Goal: Transaction & Acquisition: Purchase product/service

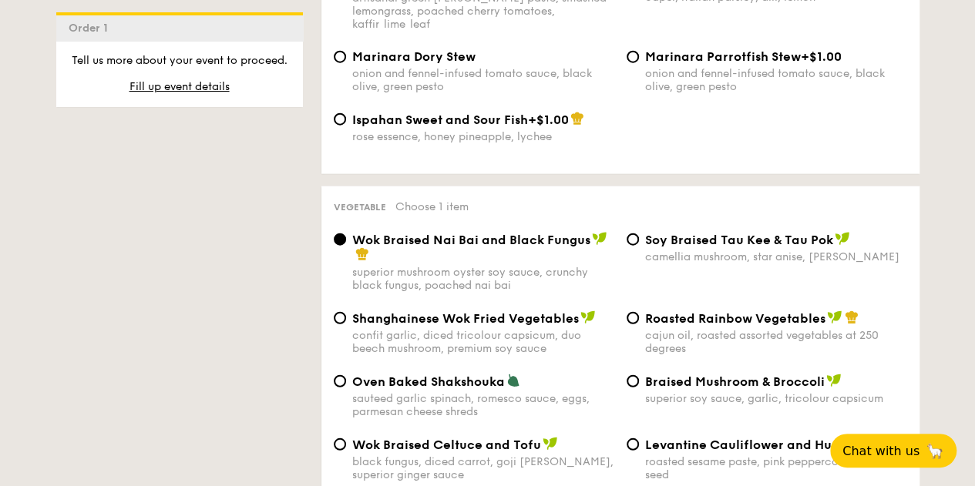
click at [275, 264] on div "1 - Select menu 2 - Select items 3 - Check out Order 1 Classic Buffet $18.80 /g…" at bounding box center [488, 409] width 888 height 3785
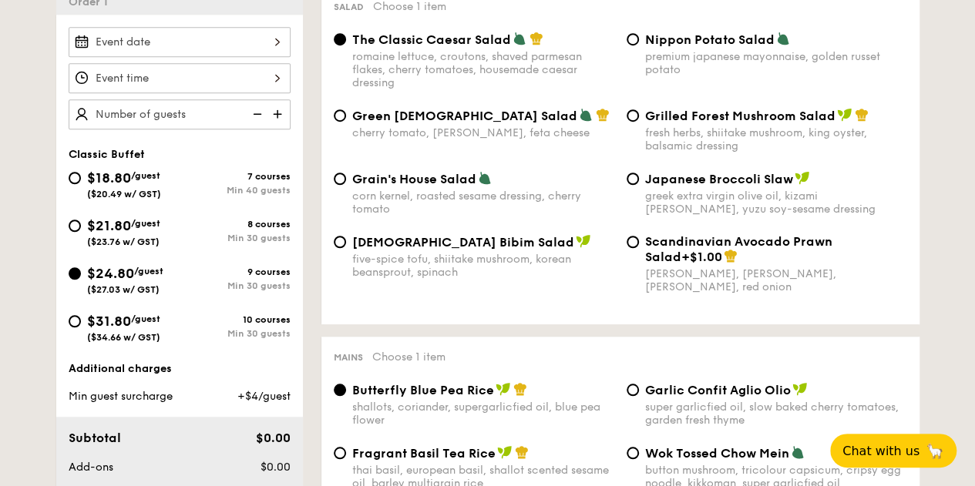
scroll to position [486, 0]
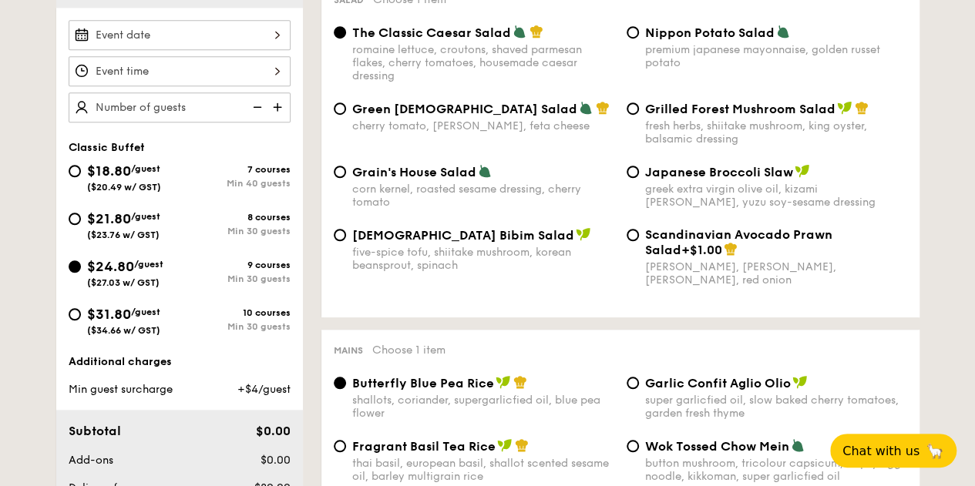
click at [132, 240] on span "($23.76 w/ GST)" at bounding box center [123, 235] width 72 height 11
click at [81, 225] on input "$21.80 /guest ($23.76 w/ GST) 8 courses Min 30 guests" at bounding box center [75, 219] width 12 height 12
radio input "true"
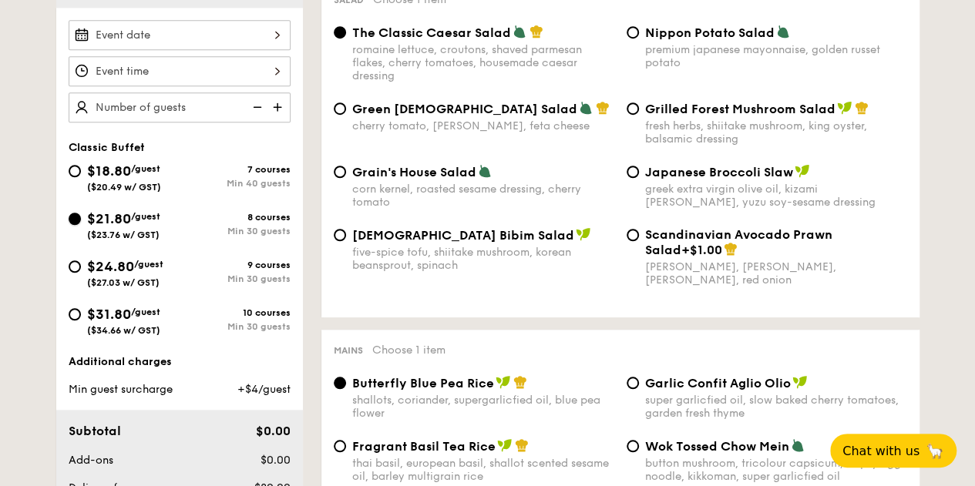
radio input "true"
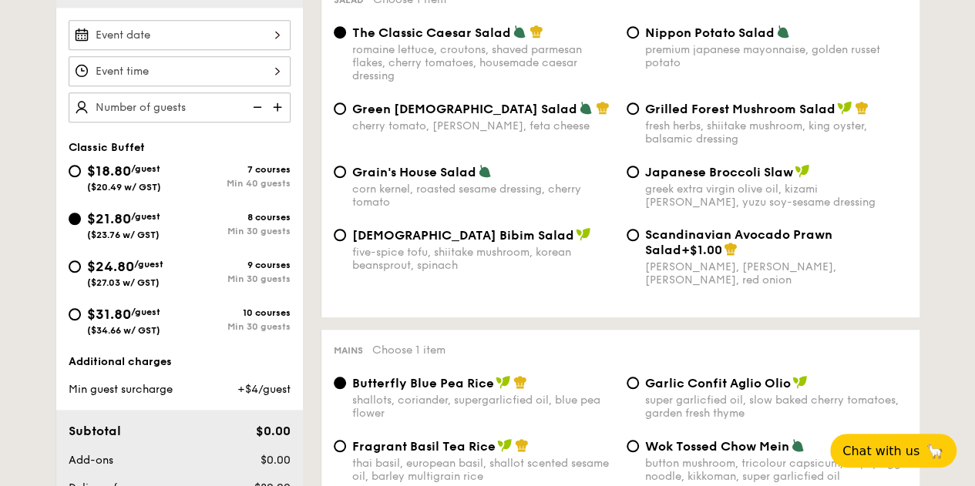
click at [134, 275] on span "$24.80" at bounding box center [110, 266] width 47 height 17
click at [81, 273] on input "$24.80 /guest ($27.03 w/ GST) 9 courses Min 30 guests" at bounding box center [75, 267] width 12 height 12
radio input "true"
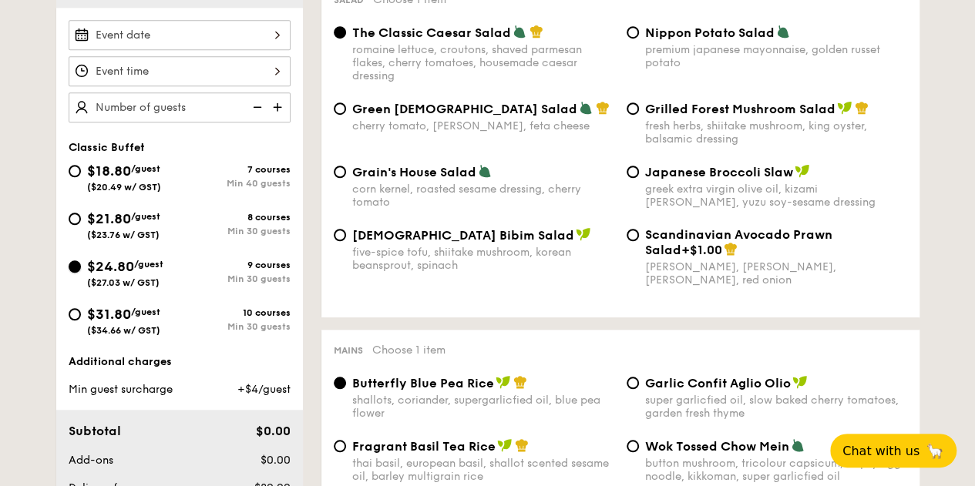
radio input "true"
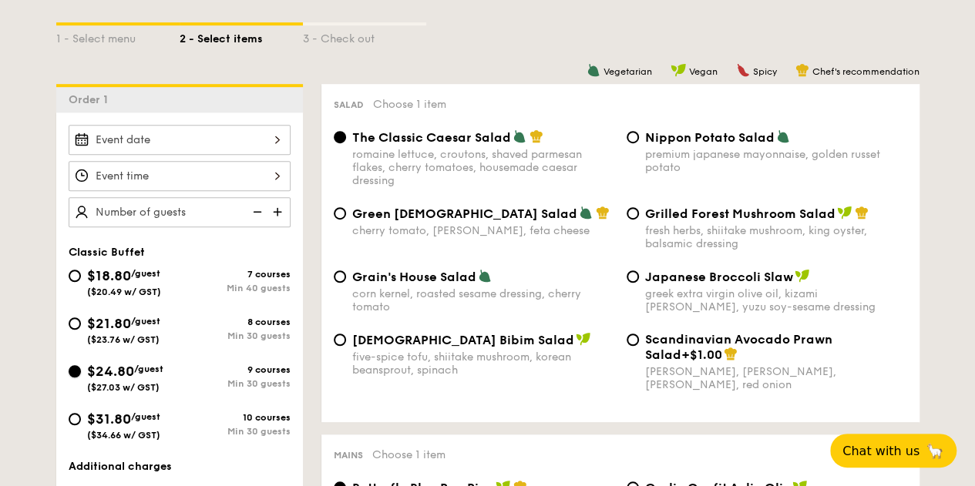
scroll to position [381, 0]
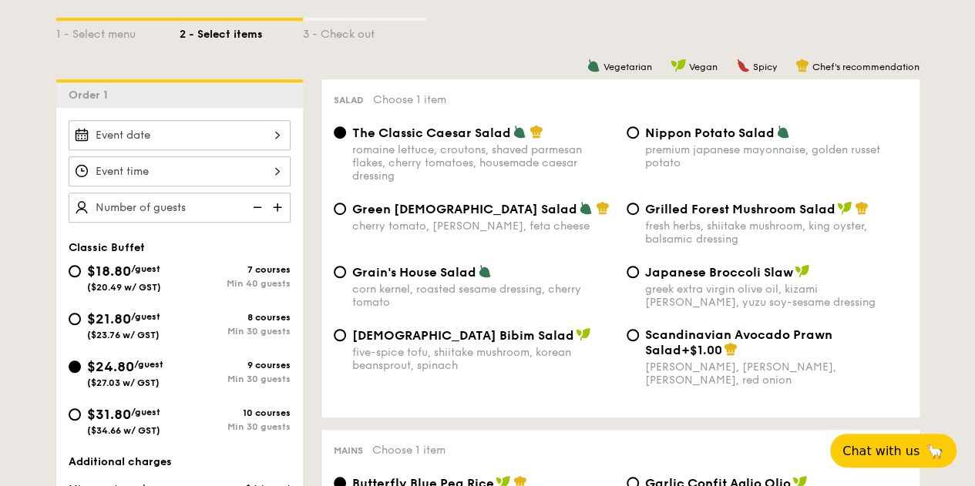
scroll to position [387, 0]
click at [131, 422] on span "$31.80" at bounding box center [109, 413] width 44 height 17
click at [81, 420] on input "$31.80 /guest ($34.66 w/ GST) 10 courses Min 30 guests" at bounding box center [75, 414] width 12 height 12
radio input "true"
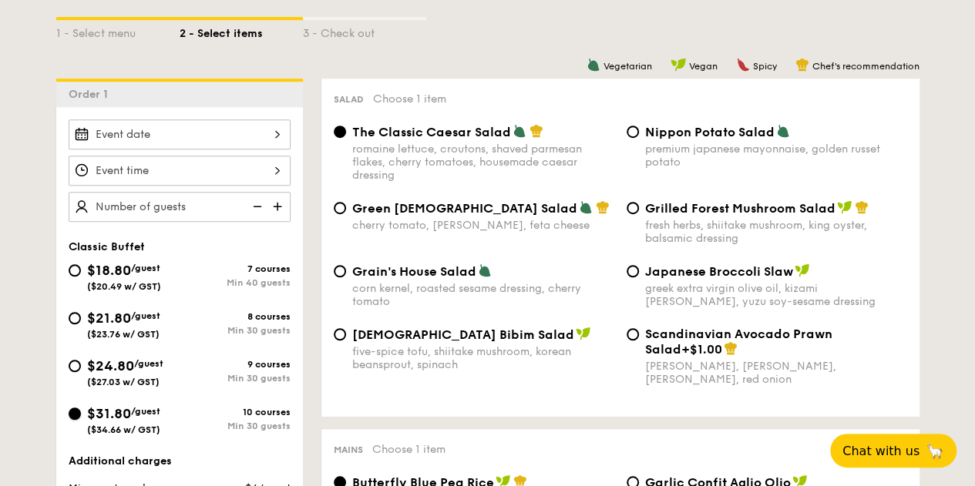
radio input "true"
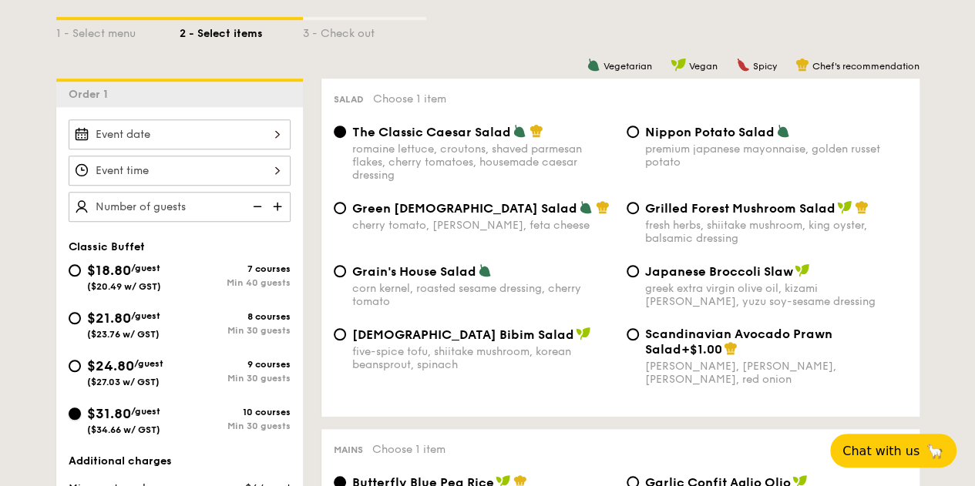
radio input "true"
click at [134, 375] on span "$24.80" at bounding box center [110, 366] width 47 height 17
click at [81, 372] on input "$24.80 /guest ($27.03 w/ GST) 9 courses Min 30 guests" at bounding box center [75, 366] width 12 height 12
radio input "true"
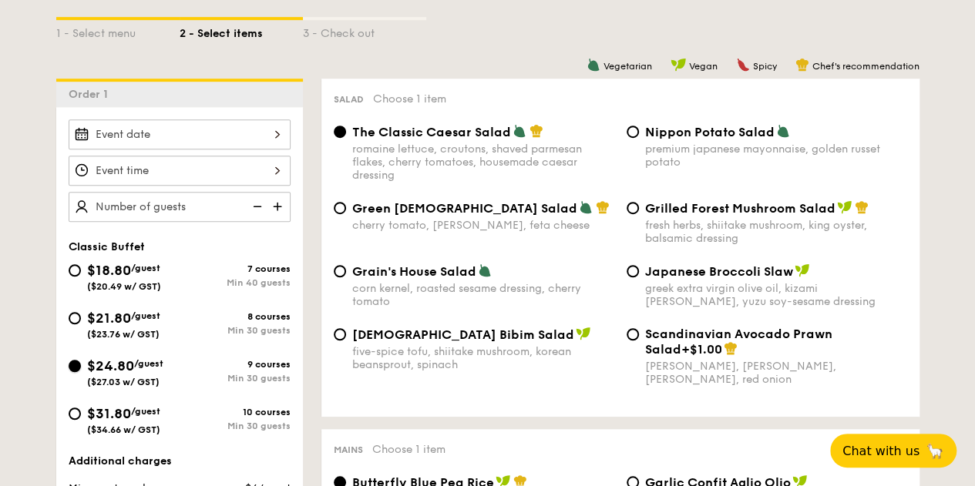
radio input "true"
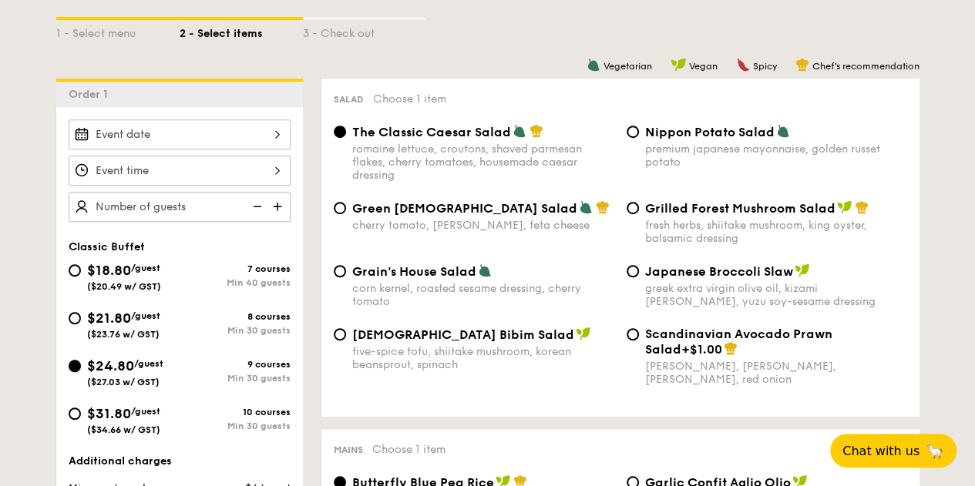
radio input "true"
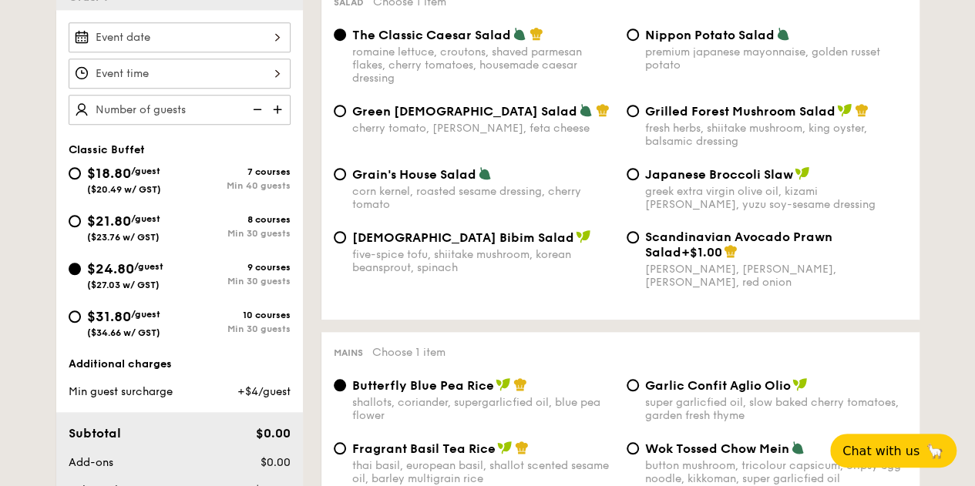
scroll to position [473, 0]
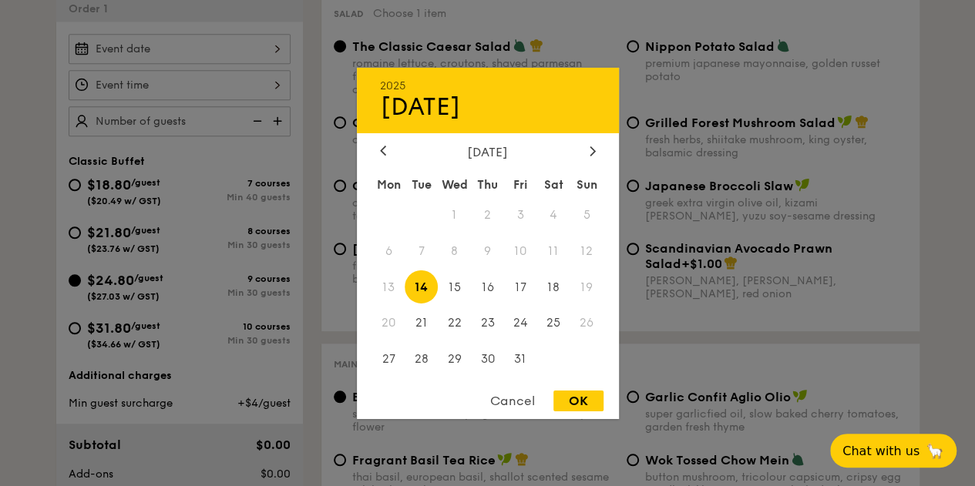
click at [257, 64] on div "2025 Oct 14 October 2025 Mon Tue Wed Thu Fri Sat Sun 1 2 3 4 5 6 7 8 9 10 11 12…" at bounding box center [180, 49] width 222 height 30
click at [590, 151] on icon at bounding box center [593, 151] width 6 height 10
click at [553, 351] on span "29" at bounding box center [553, 359] width 33 height 33
click at [588, 401] on div "OK" at bounding box center [578, 401] width 50 height 21
type input "Nov 29, 2025"
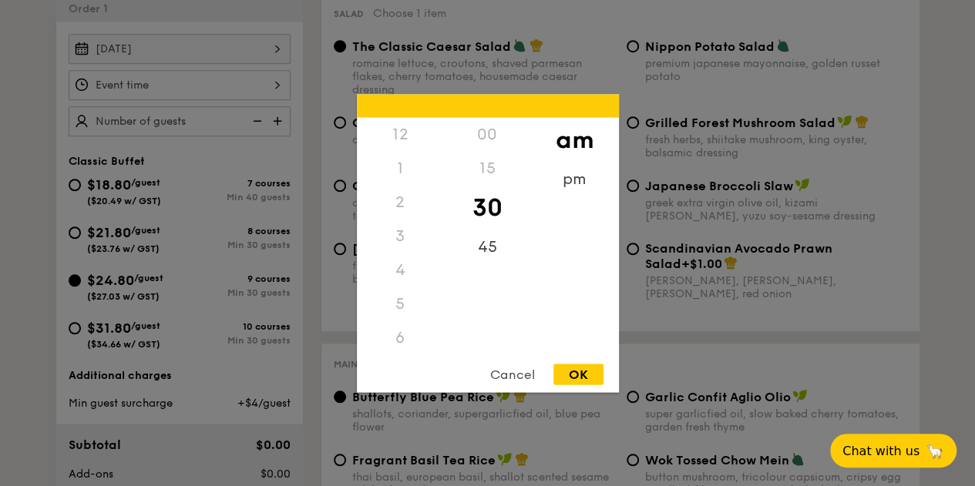
click at [276, 100] on div "12 1 2 3 4 5 6 7 8 9 10 11 00 15 30 45 am pm Cancel OK" at bounding box center [180, 85] width 222 height 30
click at [399, 349] on div "11" at bounding box center [400, 353] width 87 height 45
click at [578, 375] on div "OK" at bounding box center [578, 374] width 50 height 21
type input "11:30AM"
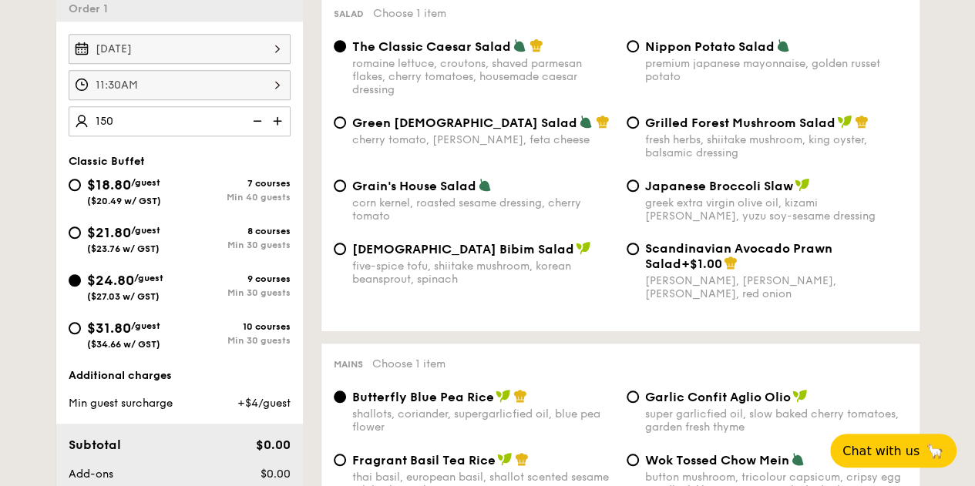
type input "150 guests"
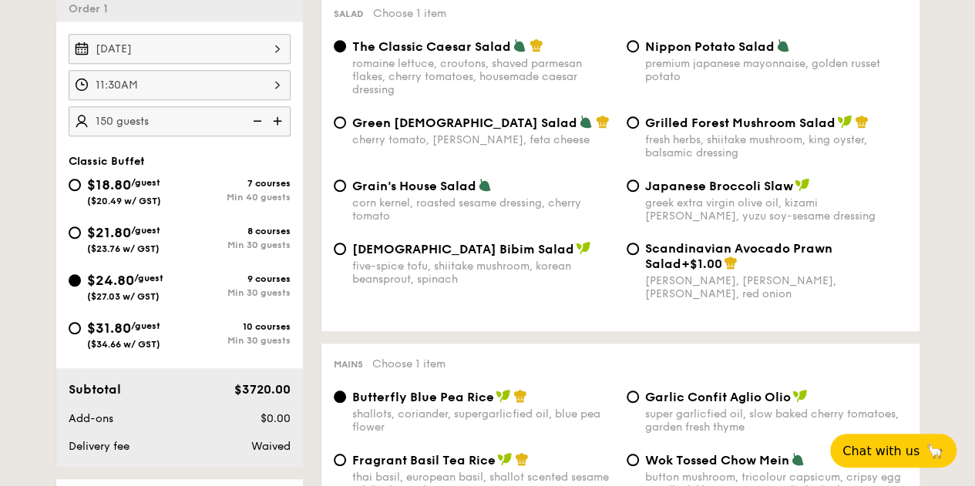
click at [301, 174] on div "Classic Buffet $18.80 /guest ($20.49 w/ GST) 7 courses Min 40 guests $21.80 /gu…" at bounding box center [179, 260] width 247 height 210
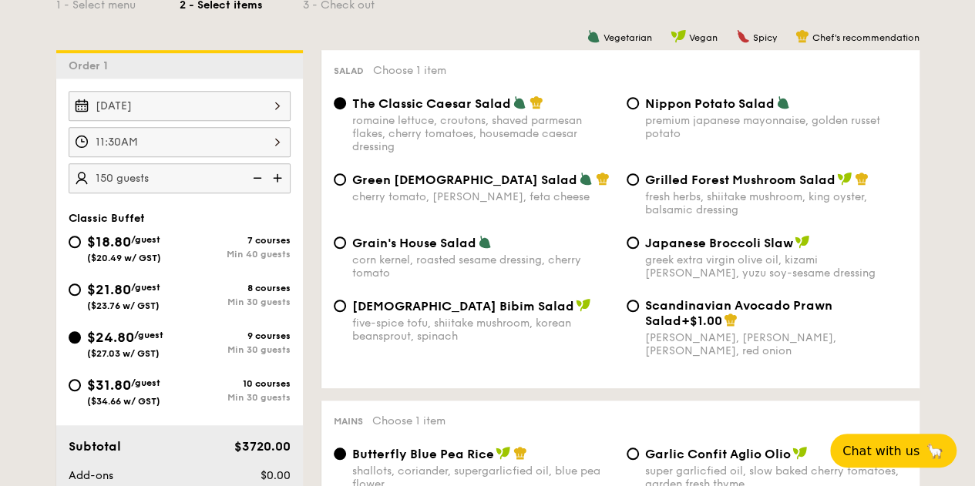
scroll to position [418, 0]
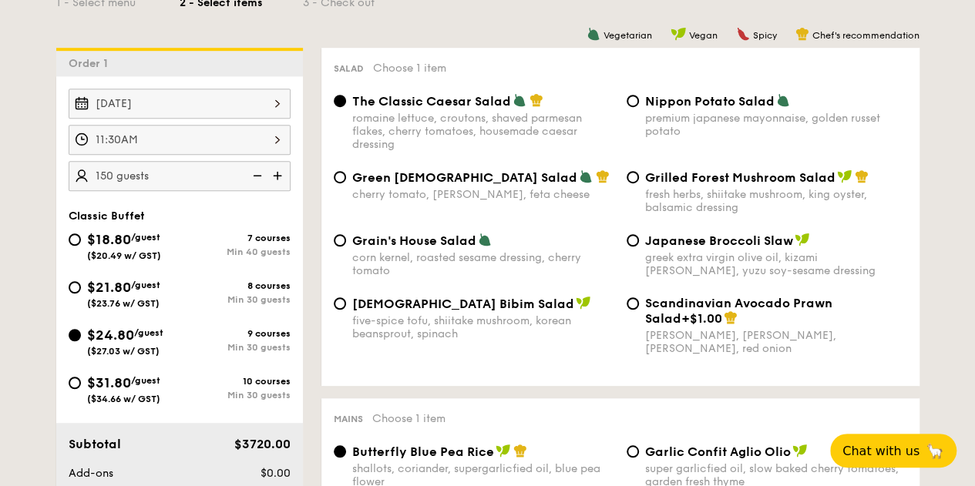
click at [684, 185] on span "Grilled Forest Mushroom Salad" at bounding box center [740, 177] width 190 height 15
click at [639, 183] on input "Grilled Forest Mushroom Salad fresh herbs, shiitake mushroom, king oyster, bals…" at bounding box center [633, 177] width 12 height 12
radio input "true"
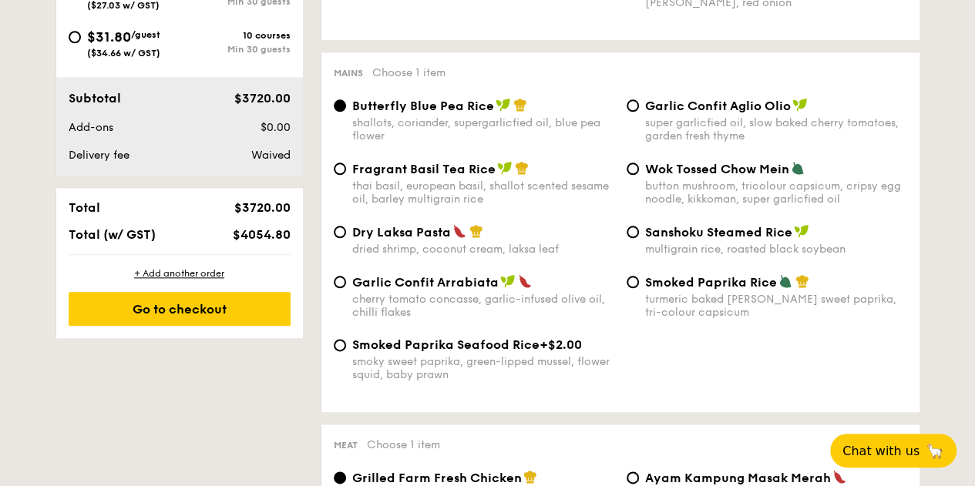
scroll to position [765, 0]
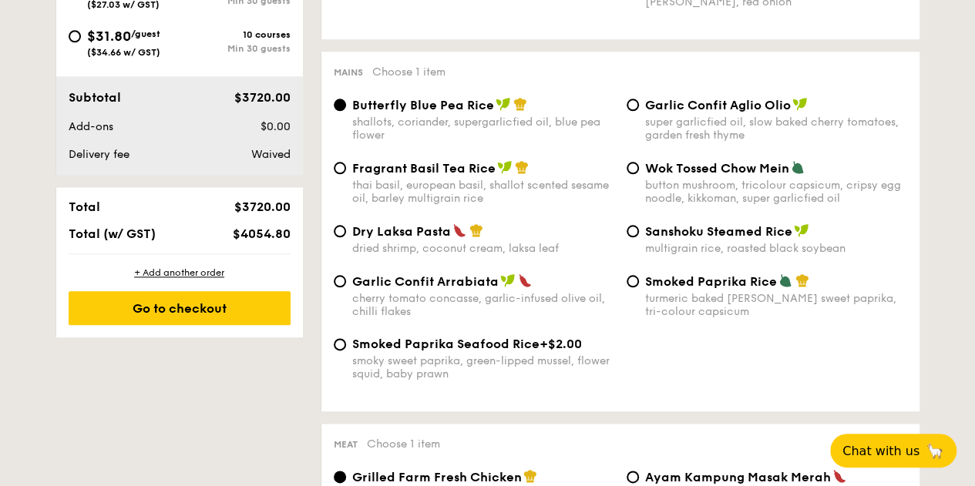
click at [698, 113] on span "Garlic Confit Aglio Olio" at bounding box center [718, 105] width 146 height 15
click at [639, 111] on input "Garlic Confit Aglio Olio super garlicfied oil, slow baked cherry tomatoes, gard…" at bounding box center [633, 105] width 12 height 12
radio input "true"
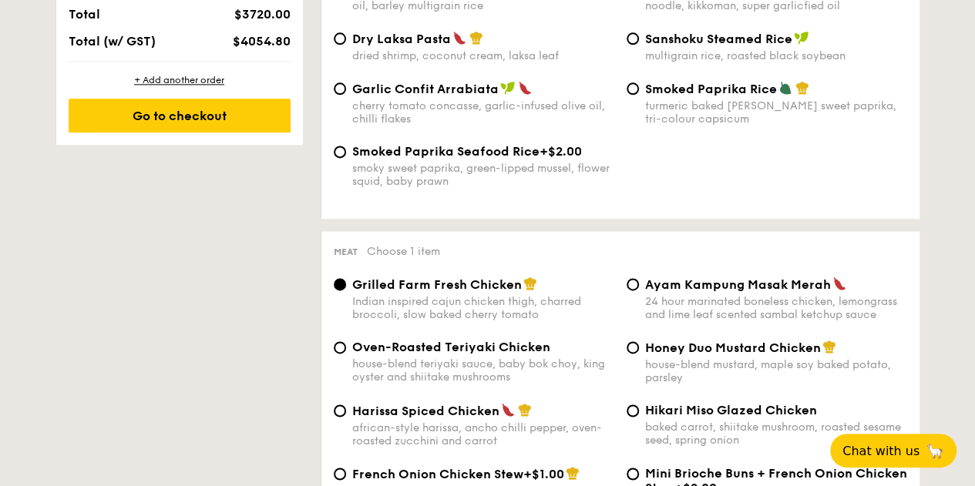
scroll to position [1128, 0]
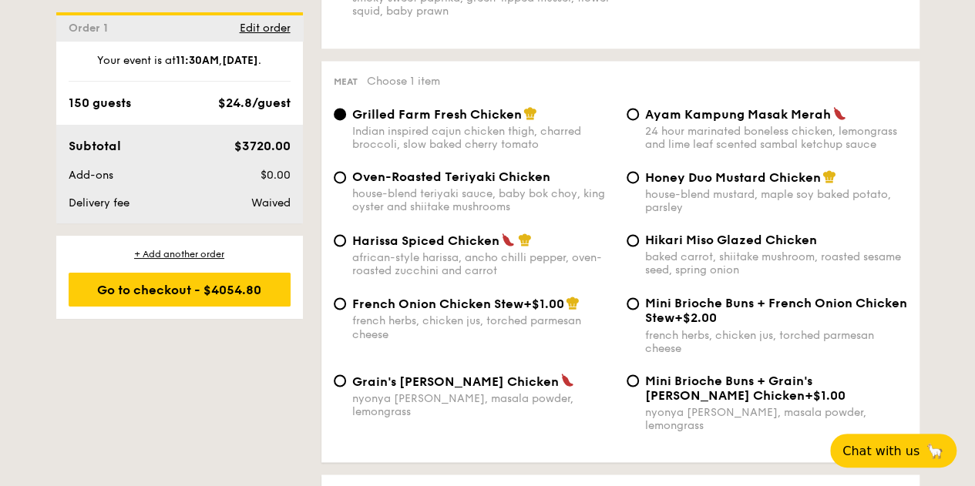
click at [700, 206] on div "Honey Duo Mustard Chicken house-blend mustard, maple soy baked potato, parsley" at bounding box center [776, 192] width 262 height 45
click at [639, 183] on input "Honey Duo Mustard Chicken house-blend mustard, maple soy baked potato, parsley" at bounding box center [633, 177] width 12 height 12
radio input "true"
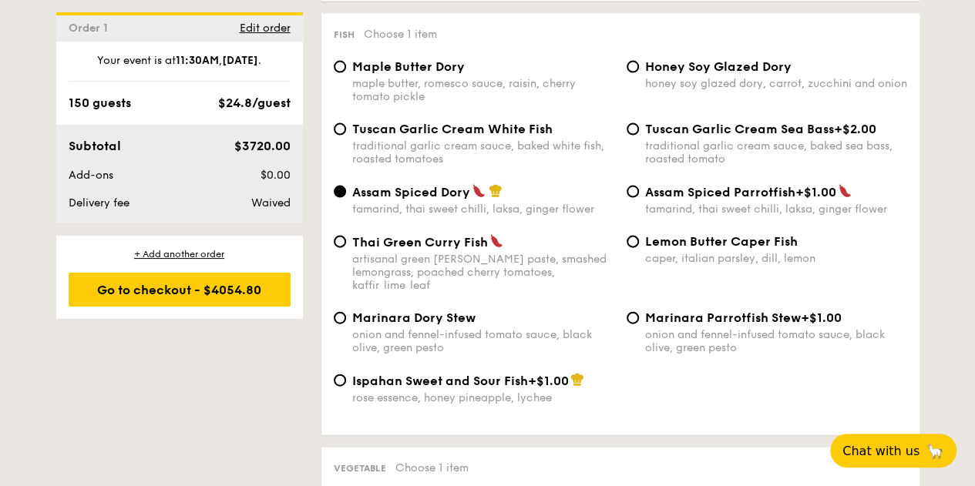
scroll to position [1527, 0]
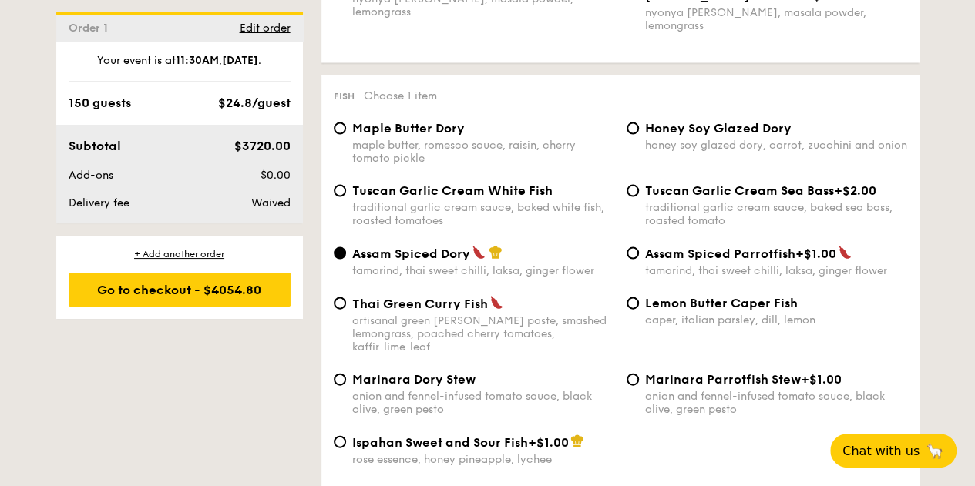
click at [709, 136] on span "Honey Soy Glazed Dory" at bounding box center [718, 128] width 146 height 15
click at [639, 135] on input "Honey Soy Glazed Dory honey soy glazed dory, carrot, zucchini and onion" at bounding box center [633, 129] width 12 height 12
radio input "true"
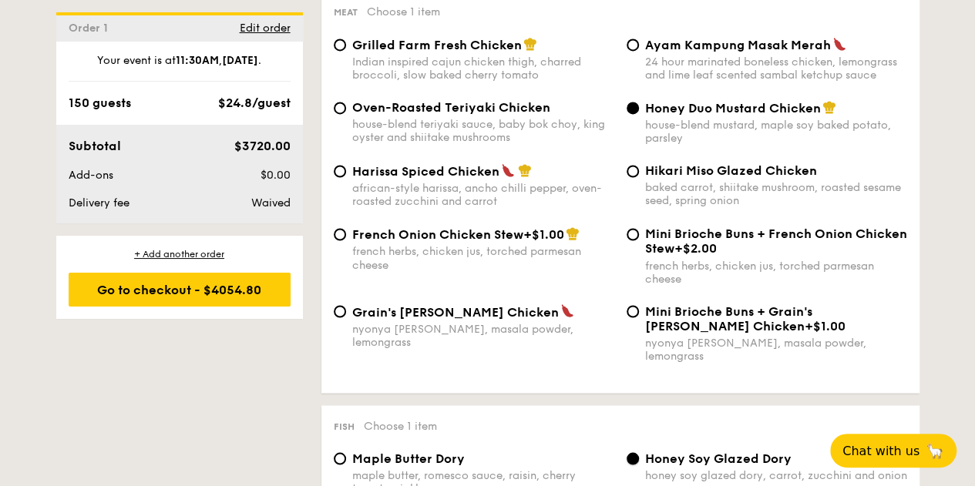
scroll to position [1194, 0]
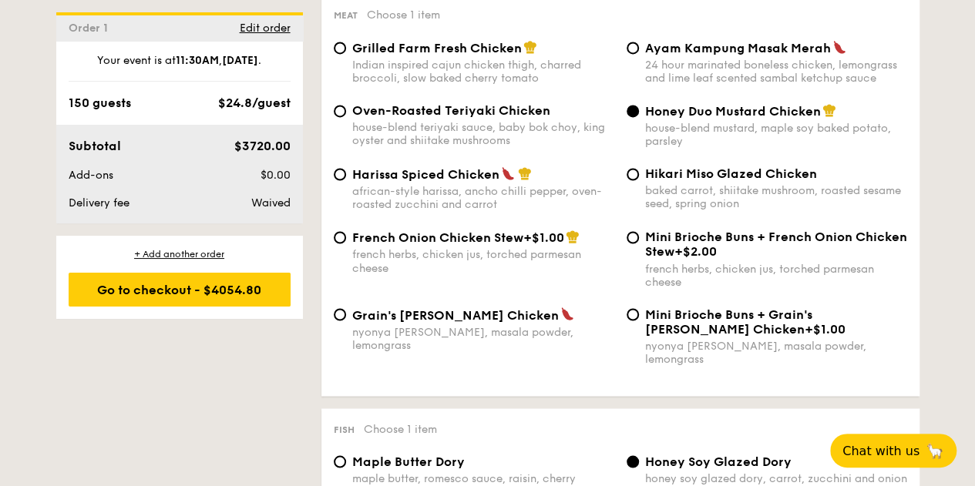
click at [624, 193] on div "Hikari Miso Glazed Chicken baked carrot, shiitake mushroom, roasted sesame seed…" at bounding box center [767, 188] width 293 height 44
click at [634, 180] on input "Hikari Miso Glazed Chicken baked carrot, shiitake mushroom, roasted sesame seed…" at bounding box center [633, 174] width 12 height 12
radio input "true"
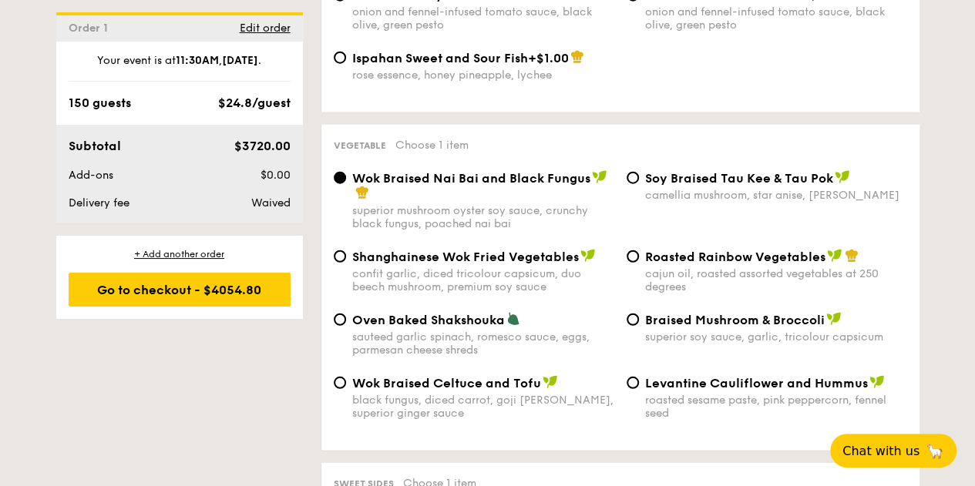
scroll to position [1949, 0]
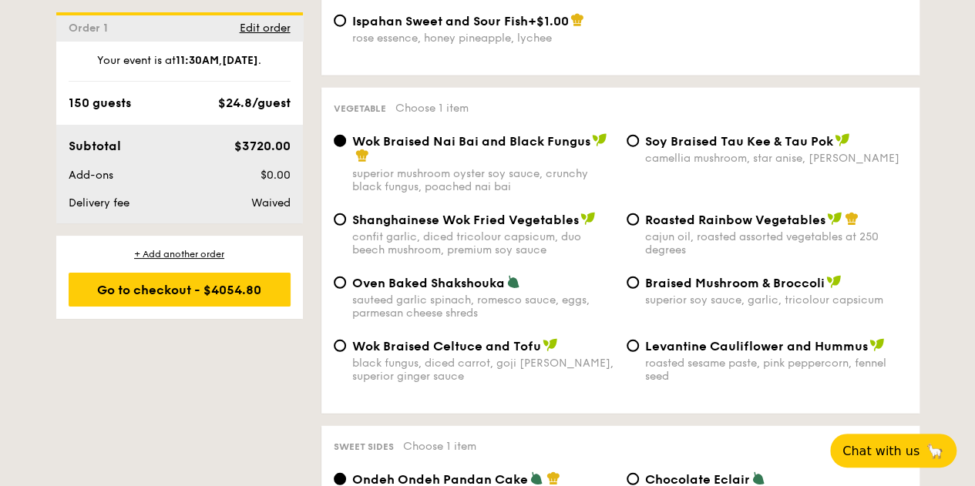
click at [700, 351] on span "Levantine Cauliflower and Hummus" at bounding box center [756, 346] width 223 height 15
click at [639, 351] on input "Levantine Cauliflower and Hummus roasted sesame paste, pink peppercorn, fennel …" at bounding box center [633, 346] width 12 height 12
radio input "true"
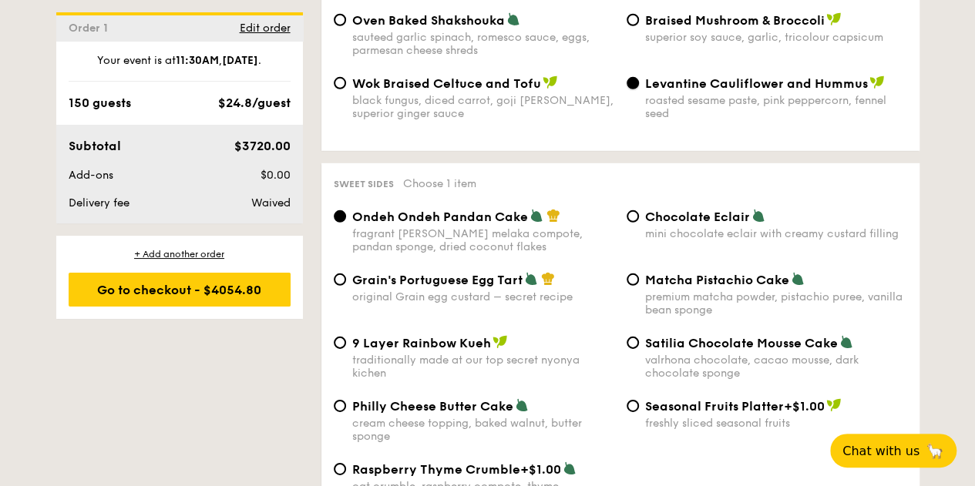
scroll to position [2276, 0]
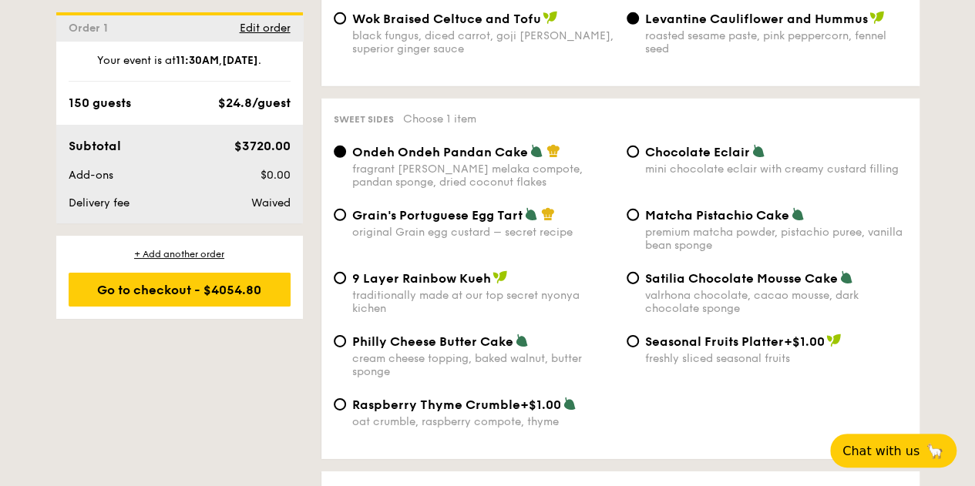
click at [680, 292] on div "valrhona chocolate, cacao mousse, dark chocolate sponge" at bounding box center [776, 302] width 262 height 26
click at [639, 284] on input "Satilia Chocolate Mousse Cake valrhona chocolate, cacao mousse, dark chocolate …" at bounding box center [633, 278] width 12 height 12
radio input "true"
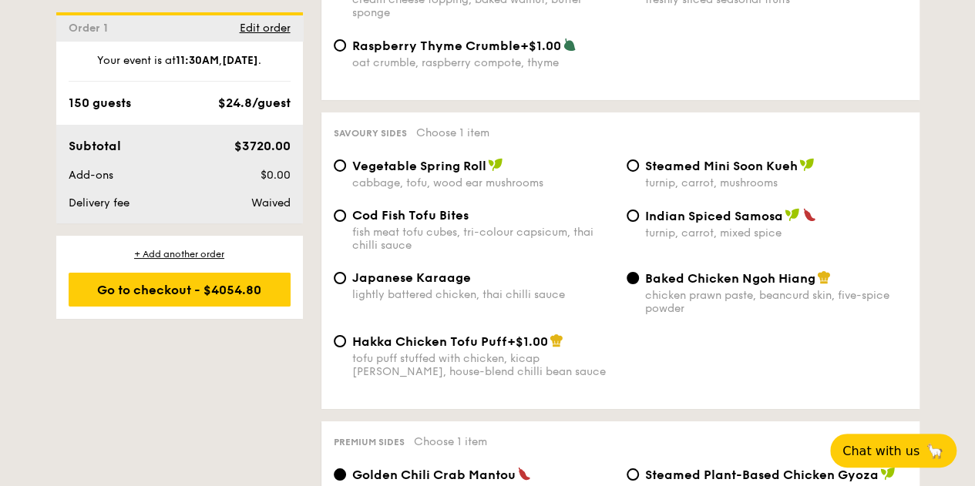
scroll to position [2637, 0]
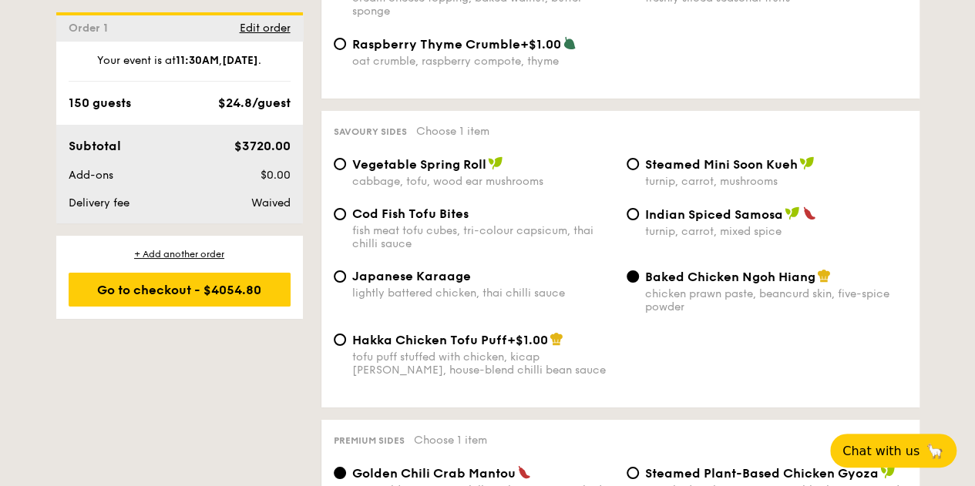
click at [498, 218] on div "Cod Fish Tofu Bites" at bounding box center [483, 214] width 262 height 15
click at [346, 218] on input "Cod Fish Tofu Bites fish meat tofu cubes, tri-colour capsicum, thai chilli sauce" at bounding box center [340, 214] width 12 height 12
radio input "true"
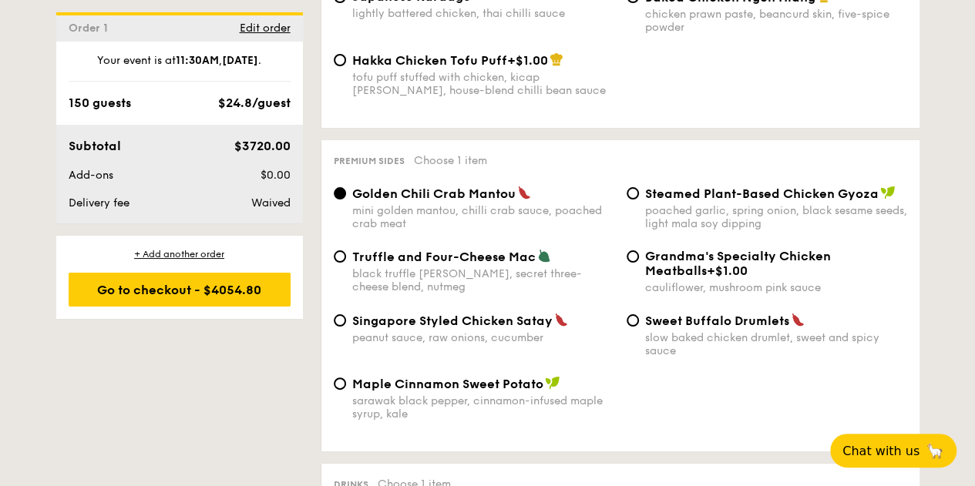
scroll to position [2927, 0]
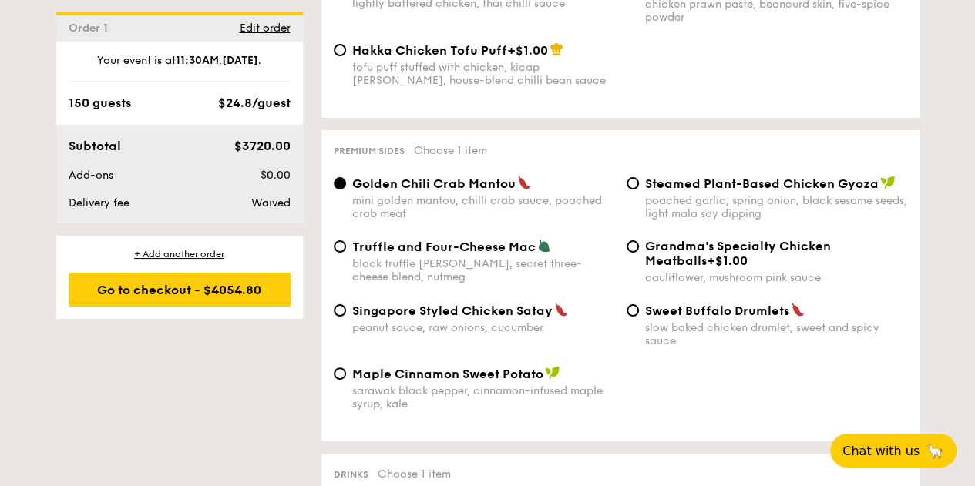
click at [521, 264] on div "Truffle and Four-Cheese Mac black truffle pate, brie, secret three-cheese blend…" at bounding box center [483, 261] width 262 height 45
click at [346, 253] on input "Truffle and Four-Cheese Mac black truffle pate, brie, secret three-cheese blend…" at bounding box center [340, 246] width 12 height 12
radio input "true"
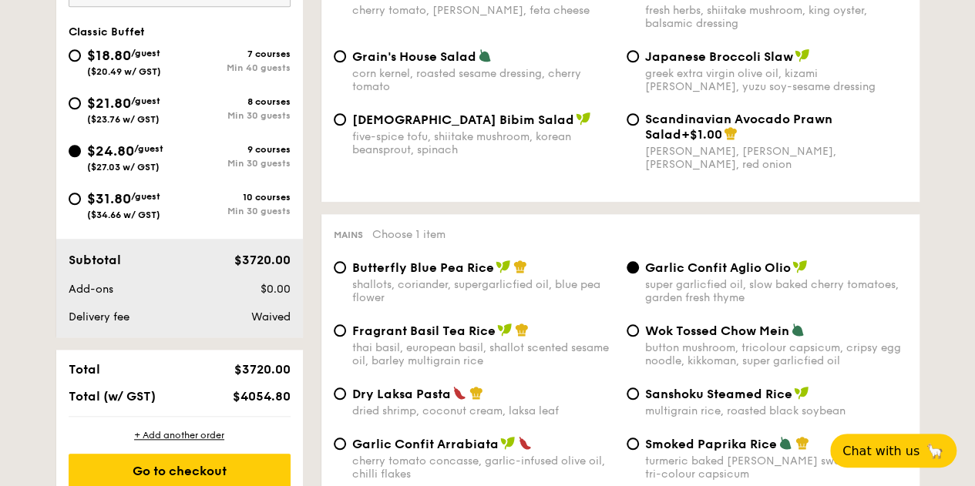
scroll to position [702, 0]
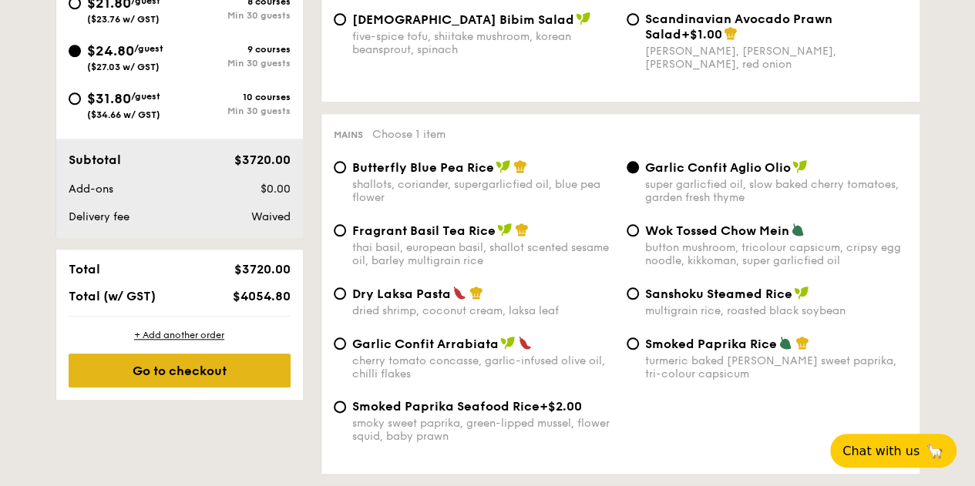
click at [236, 380] on div "Go to checkout" at bounding box center [180, 371] width 222 height 34
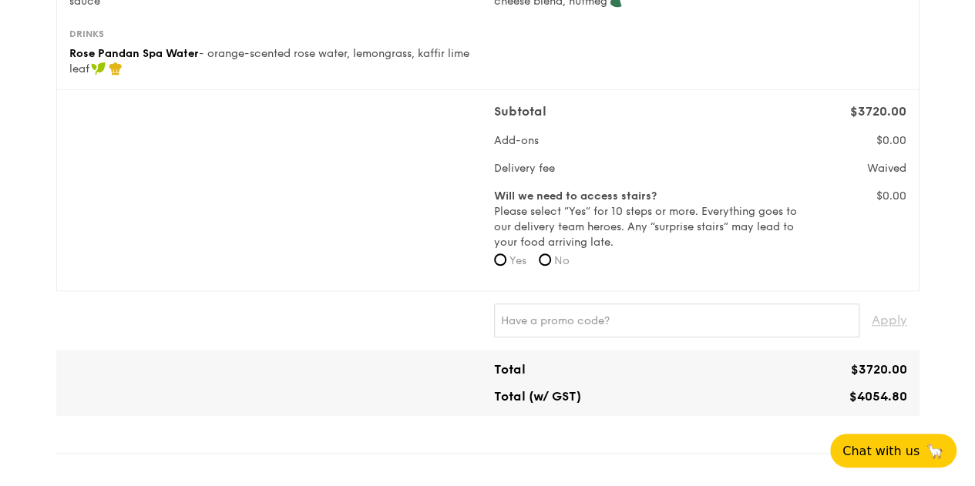
scroll to position [520, 0]
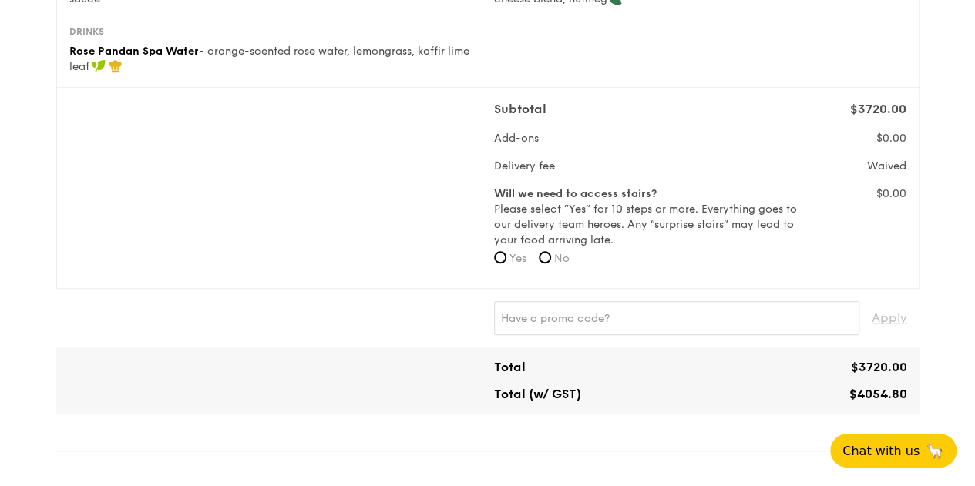
click at [520, 276] on form "Will we need to access stairs? Please select “Yes” for 10 steps or more. Everyt…" at bounding box center [647, 231] width 306 height 89
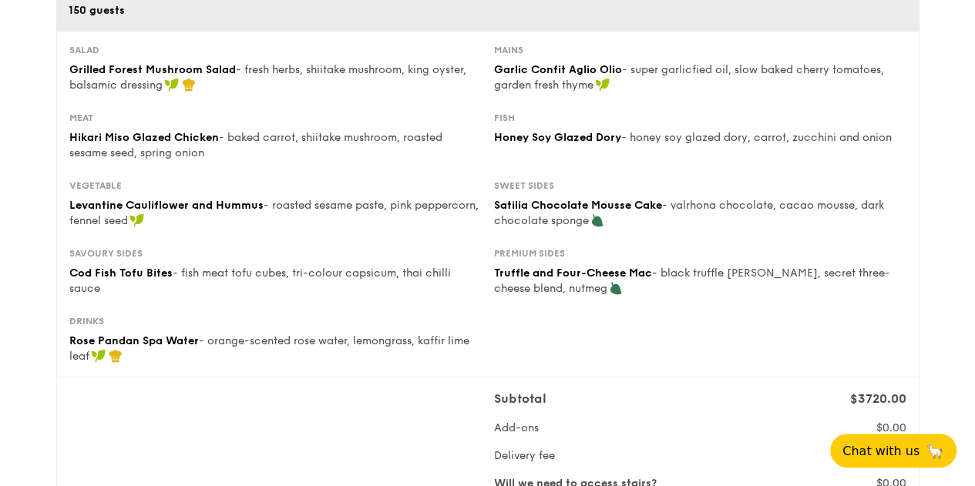
scroll to position [219, 0]
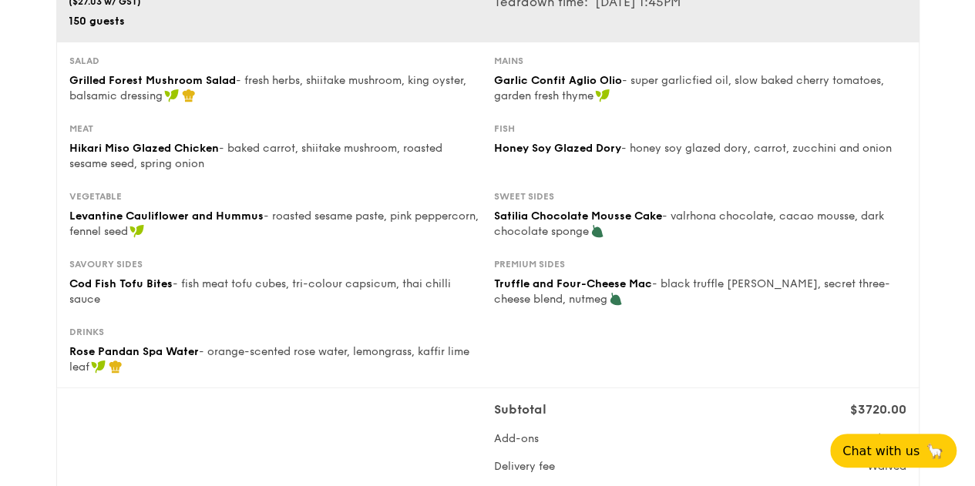
drag, startPoint x: 55, startPoint y: 66, endPoint x: 587, endPoint y: 357, distance: 607.1
copy div "Salad Grilled Forest Mushroom Salad - fresh herbs, shiitake mushroom, king oyst…"
click at [509, 223] on span "Satilia Chocolate Mousse Cake" at bounding box center [578, 216] width 168 height 13
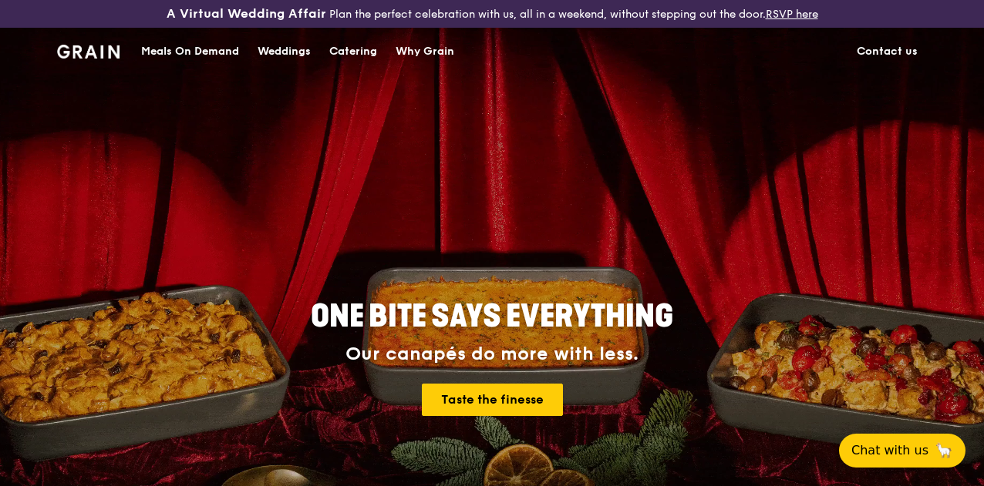
click at [373, 59] on div "Catering" at bounding box center [353, 52] width 48 height 46
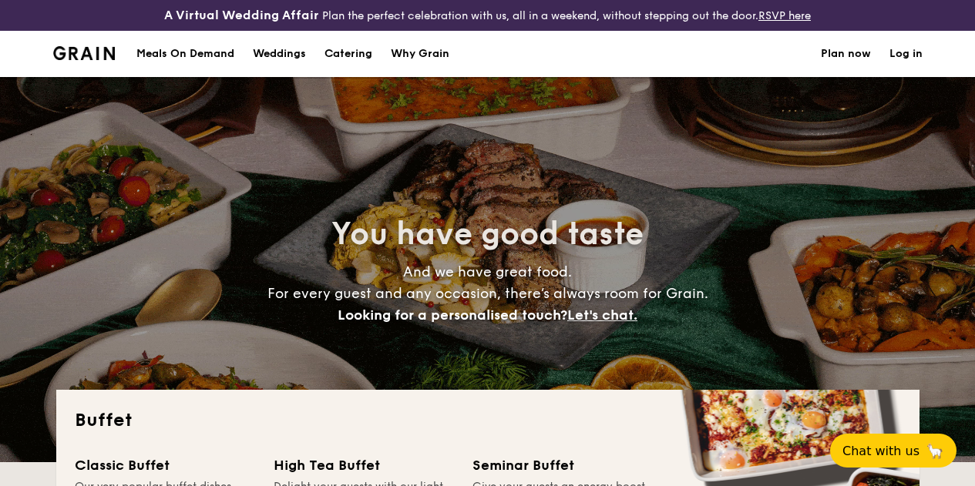
select select
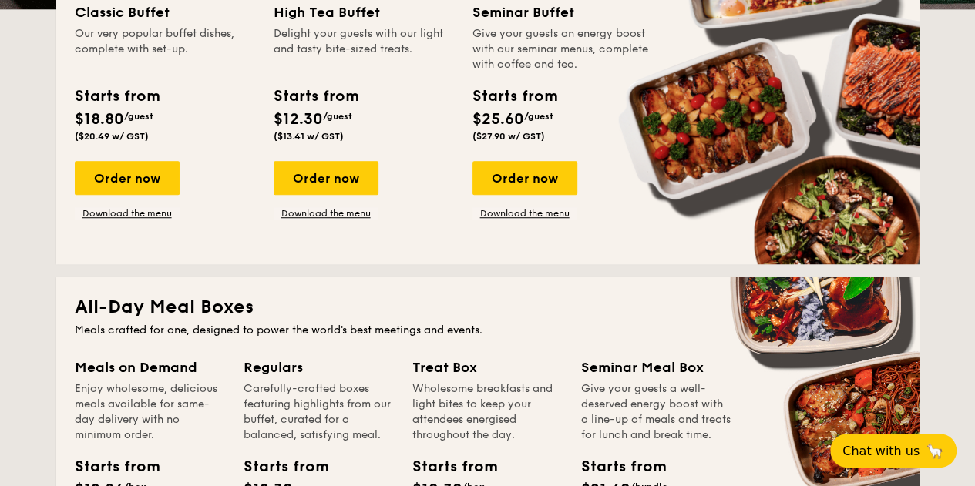
scroll to position [446, 0]
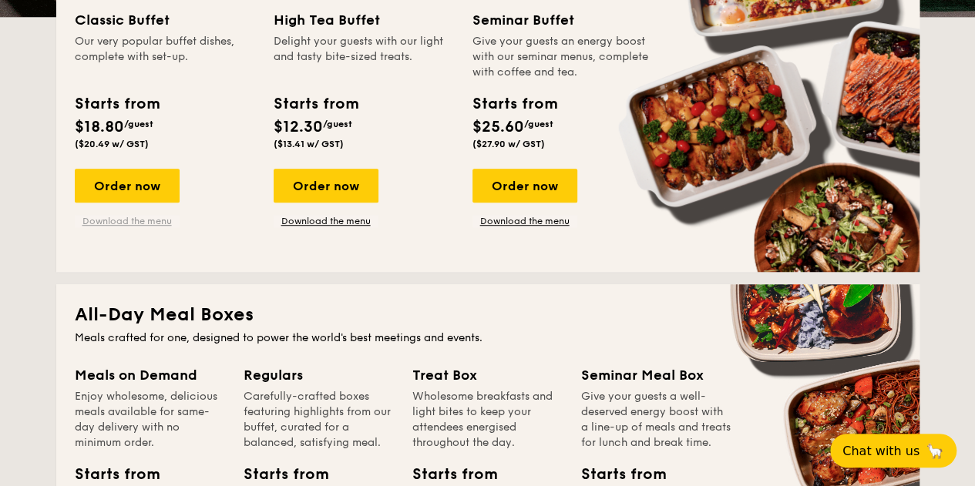
click at [156, 227] on link "Download the menu" at bounding box center [127, 221] width 105 height 12
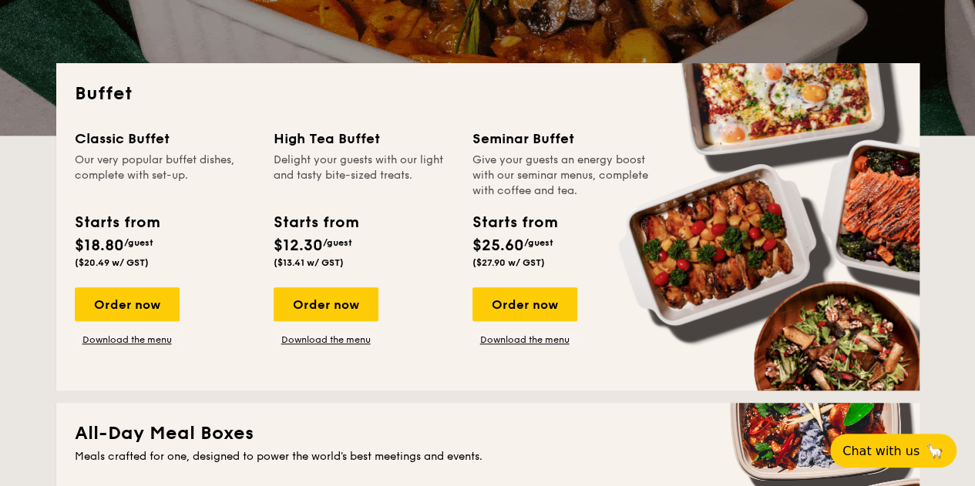
scroll to position [188, 0]
